Goal: Information Seeking & Learning: Learn about a topic

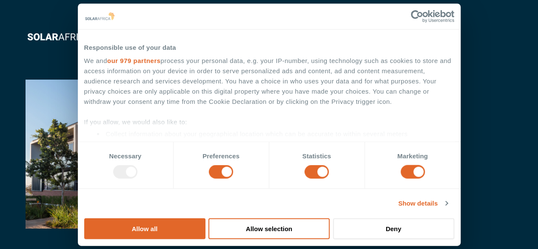
click at [395, 16] on span "Company" at bounding box center [390, 17] width 34 height 10
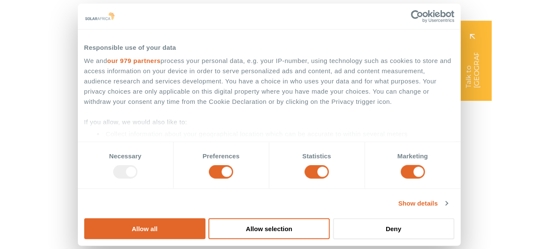
click at [395, 16] on span "Company" at bounding box center [390, 17] width 34 height 10
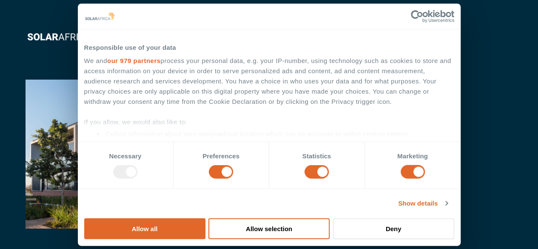
click at [152, 17] on span "Solutions" at bounding box center [142, 17] width 32 height 10
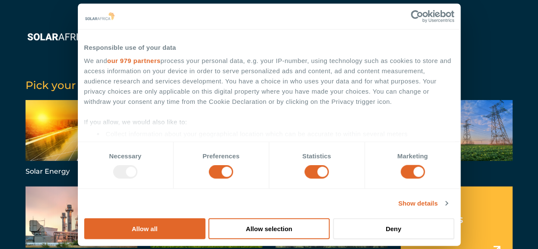
click at [152, 17] on span "Solutions" at bounding box center [142, 17] width 32 height 10
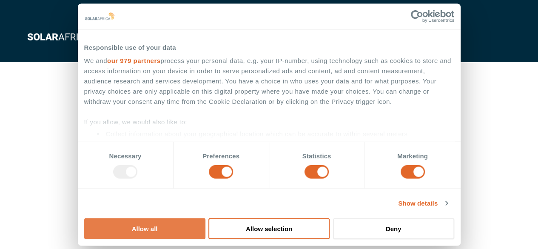
click at [206, 218] on button "Allow all" at bounding box center [144, 228] width 121 height 21
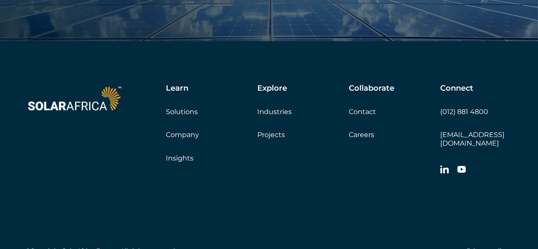
scroll to position [2854, 0]
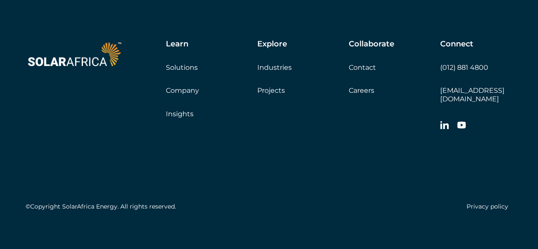
click at [180, 89] on link "Company" at bounding box center [182, 90] width 33 height 8
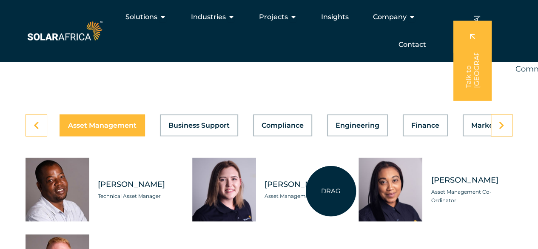
scroll to position [2343, 0]
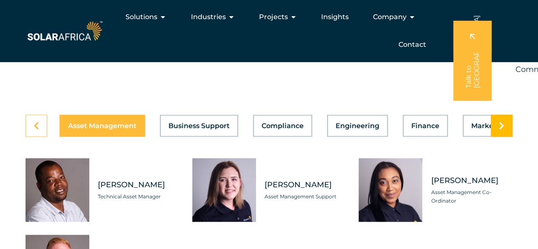
click at [501, 130] on icon at bounding box center [502, 125] width 6 height 9
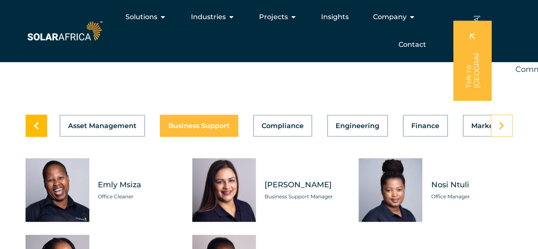
click at [32, 137] on link at bounding box center [37, 126] width 22 height 22
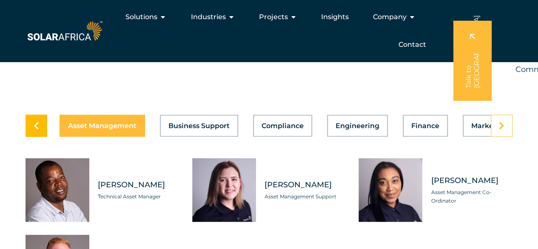
click at [32, 137] on link at bounding box center [37, 126] width 22 height 22
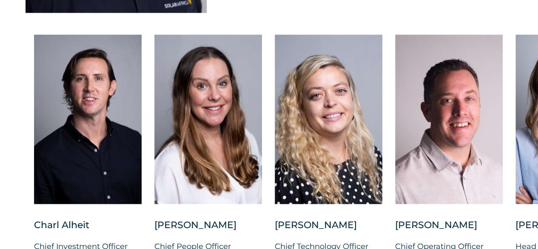
scroll to position [2154, 0]
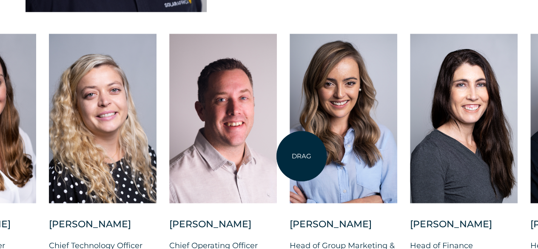
drag, startPoint x: 528, startPoint y: 153, endPoint x: 283, endPoint y: 156, distance: 244.8
click at [290, 156] on div at bounding box center [344, 118] width 108 height 169
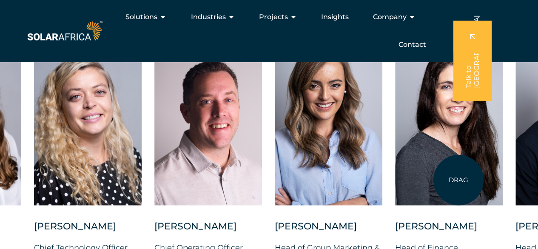
scroll to position [2152, 0]
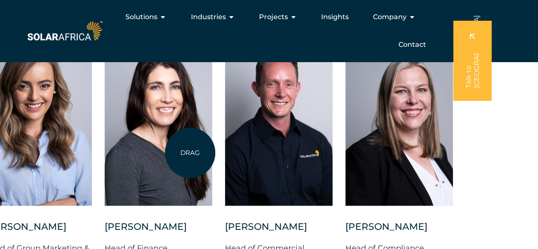
drag, startPoint x: 481, startPoint y: 149, endPoint x: 190, endPoint y: 153, distance: 290.8
click at [190, 153] on div at bounding box center [159, 120] width 108 height 169
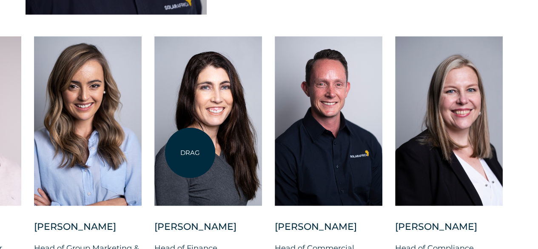
scroll to position [2231, 0]
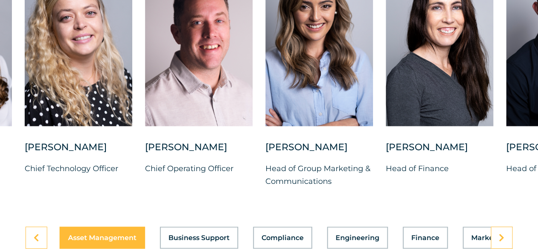
drag, startPoint x: 313, startPoint y: 84, endPoint x: 544, endPoint y: 71, distance: 231.9
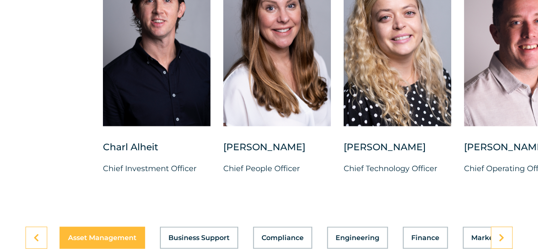
drag, startPoint x: 200, startPoint y: 67, endPoint x: 544, endPoint y: 89, distance: 344.6
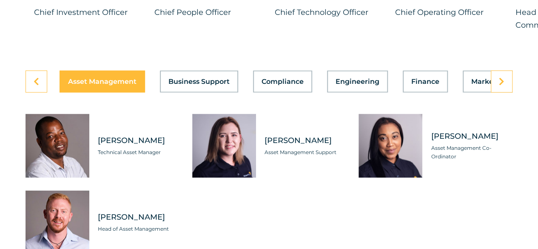
scroll to position [2451, 0]
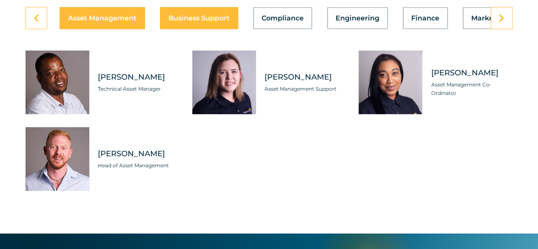
click at [197, 22] on span "Business Support" at bounding box center [199, 18] width 61 height 7
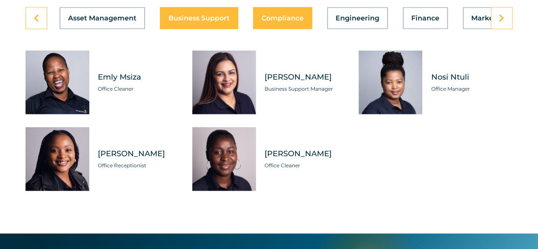
drag, startPoint x: 281, startPoint y: 42, endPoint x: 268, endPoint y: 36, distance: 13.9
click at [268, 29] on div "Asset Management Business Support Compliance Engineering Finance Marketing O&M …" at bounding box center [269, 18] width 487 height 22
click at [268, 22] on span "Compliance" at bounding box center [283, 18] width 42 height 7
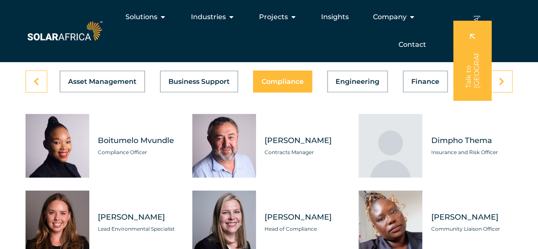
scroll to position [2387, 0]
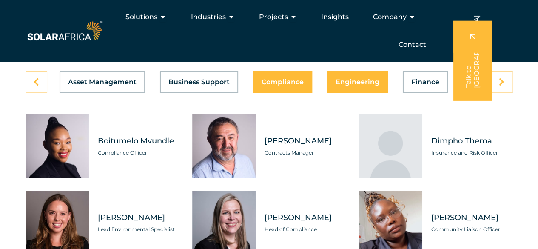
click at [352, 91] on button "Engineering" at bounding box center [357, 82] width 61 height 22
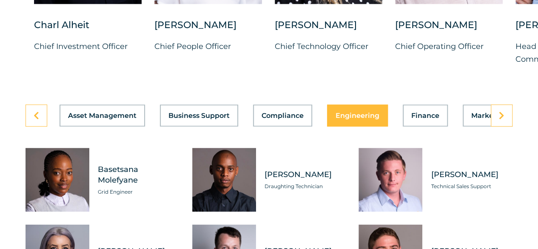
scroll to position [2356, 0]
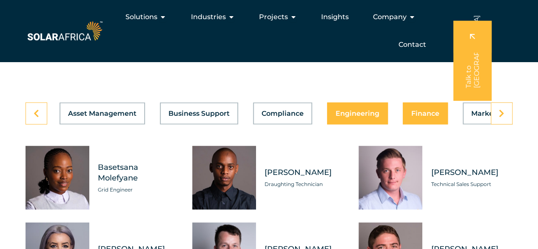
click at [418, 124] on button "Finance" at bounding box center [425, 113] width 45 height 22
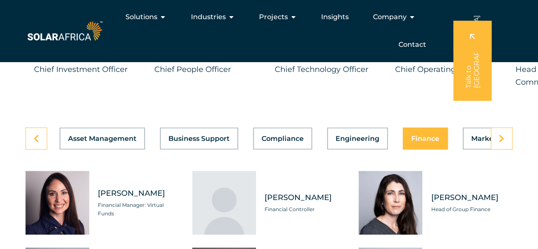
scroll to position [2330, 0]
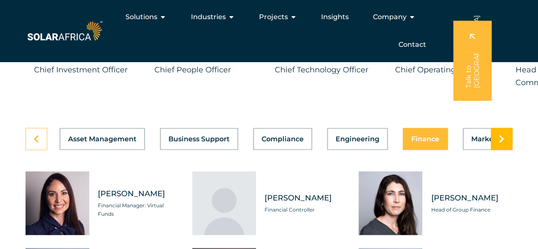
click at [504, 143] on icon at bounding box center [502, 139] width 6 height 9
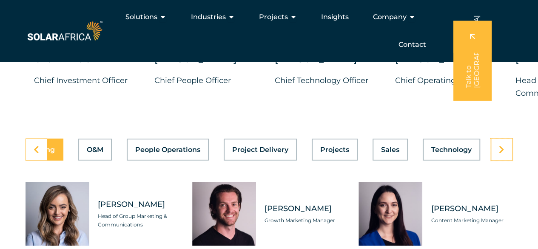
scroll to position [2313, 0]
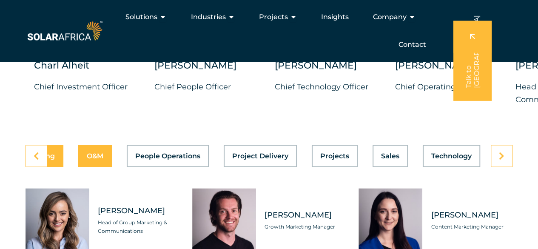
click at [94, 159] on span "O&M" at bounding box center [95, 155] width 17 height 7
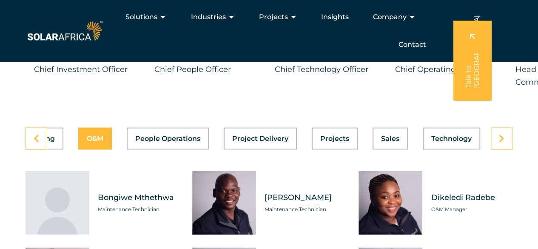
scroll to position [2330, 0]
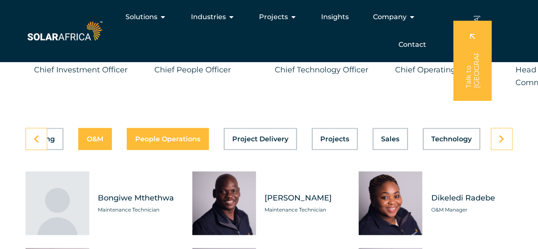
click at [172, 142] on span "People Operations" at bounding box center [167, 138] width 65 height 7
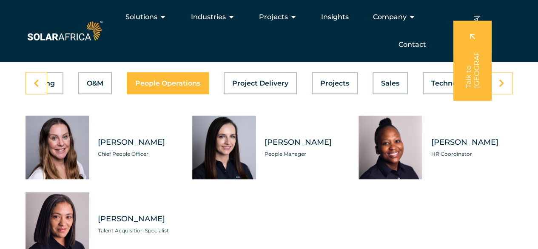
scroll to position [2385, 0]
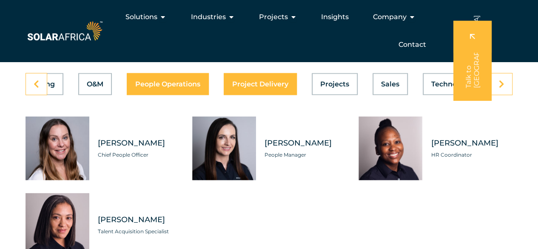
click at [271, 87] on span "Project Delivery" at bounding box center [260, 83] width 56 height 7
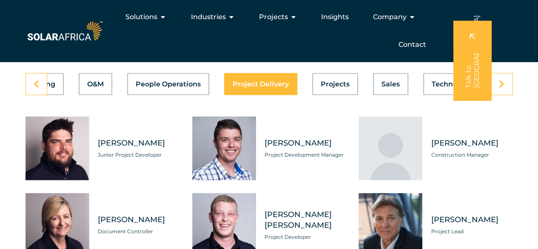
scroll to position [0, 453]
click at [348, 95] on button "Projects" at bounding box center [335, 84] width 46 height 22
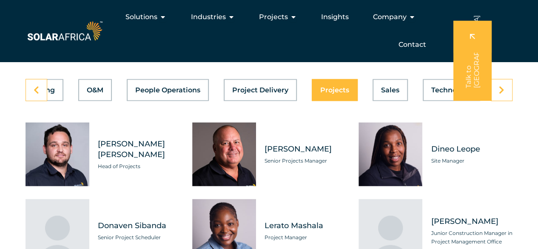
scroll to position [2376, 0]
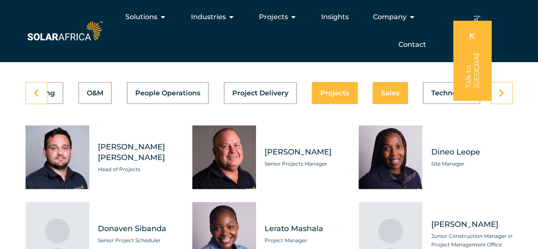
click at [396, 96] on span "Sales" at bounding box center [390, 92] width 18 height 7
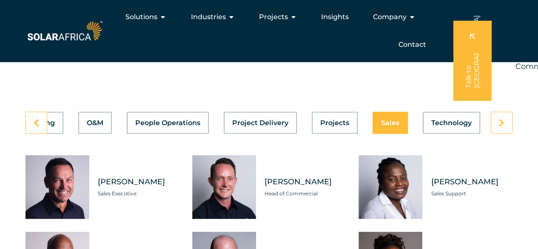
scroll to position [2343, 0]
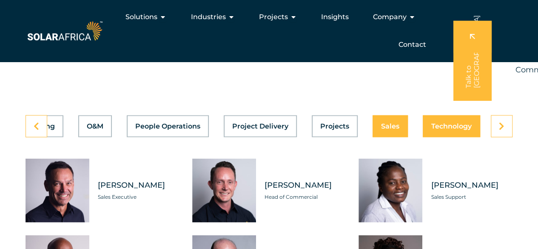
click at [446, 129] on span "Technology" at bounding box center [452, 126] width 40 height 7
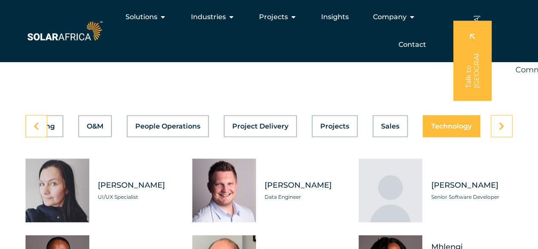
scroll to position [0, 453]
click at [503, 130] on icon at bounding box center [502, 126] width 6 height 9
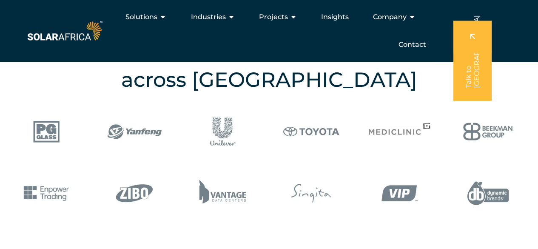
scroll to position [995, 0]
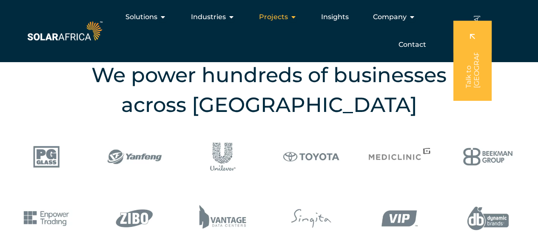
click at [281, 16] on span "Projects" at bounding box center [273, 17] width 29 height 10
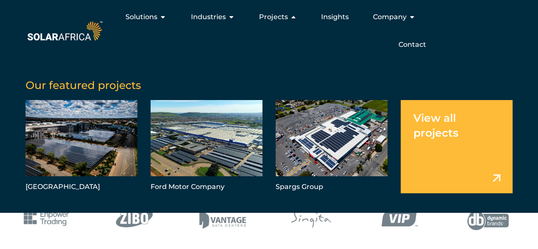
click at [429, 132] on link "Menu" at bounding box center [457, 146] width 112 height 93
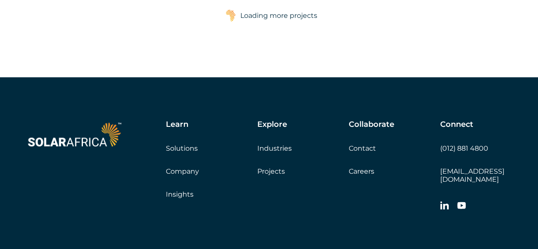
scroll to position [7283, 0]
